Goal: Transaction & Acquisition: Purchase product/service

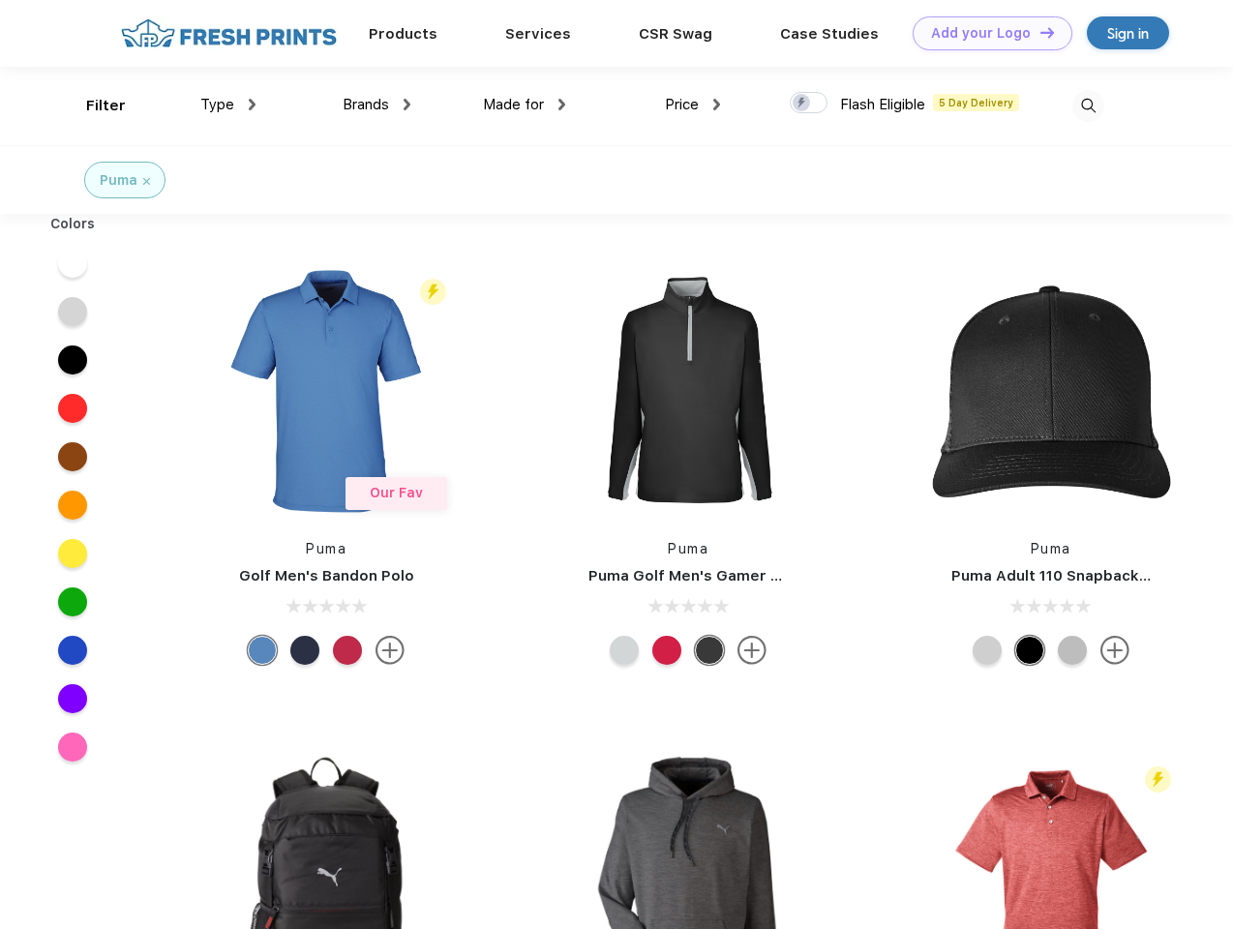
click at [985, 33] on link "Add your Logo Design Tool" at bounding box center [992, 33] width 160 height 34
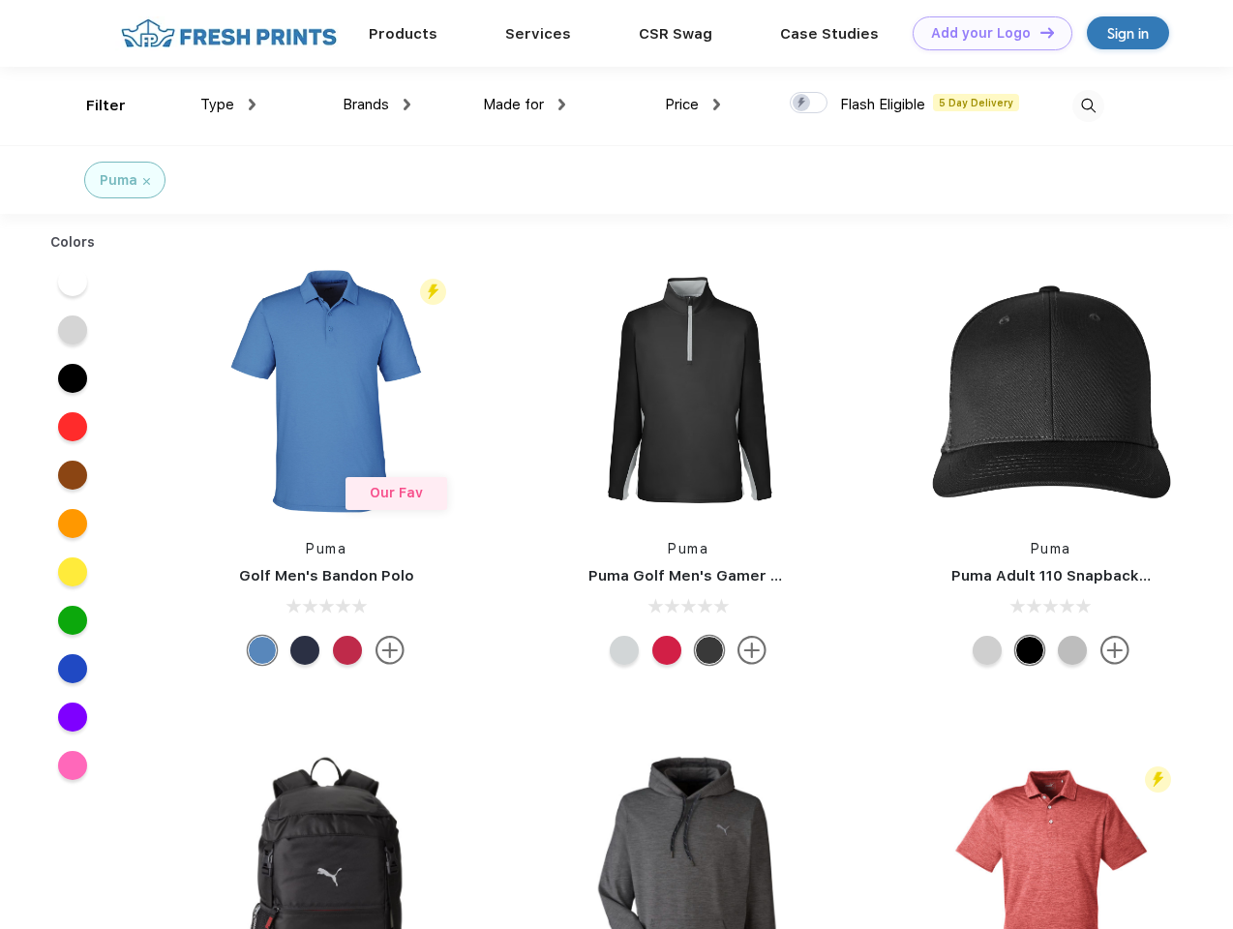
click at [0, 0] on div "Design Tool" at bounding box center [0, 0] width 0 height 0
click at [1038, 32] on link "Add your Logo Design Tool" at bounding box center [992, 33] width 160 height 34
click at [93, 105] on div "Filter" at bounding box center [106, 106] width 40 height 22
click at [228, 104] on span "Type" at bounding box center [217, 104] width 34 height 17
click at [376, 104] on span "Brands" at bounding box center [366, 104] width 46 height 17
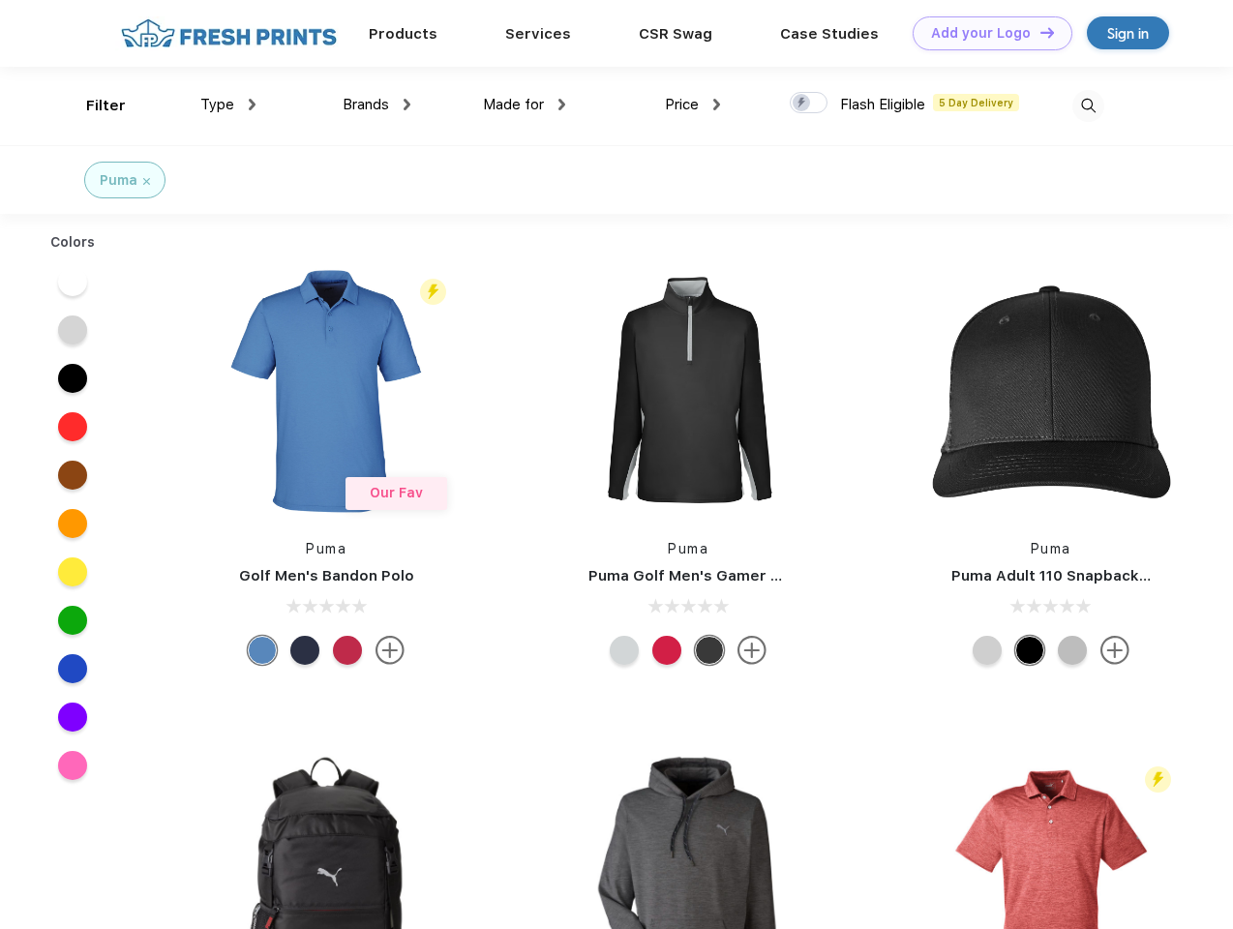
click at [524, 104] on span "Made for" at bounding box center [513, 104] width 61 height 17
click at [693, 104] on span "Price" at bounding box center [682, 104] width 34 height 17
click at [809, 104] on div at bounding box center [809, 102] width 38 height 21
click at [802, 104] on input "checkbox" at bounding box center [796, 97] width 13 height 13
click at [1088, 105] on img at bounding box center [1088, 106] width 32 height 32
